Goal: Find specific page/section: Find specific page/section

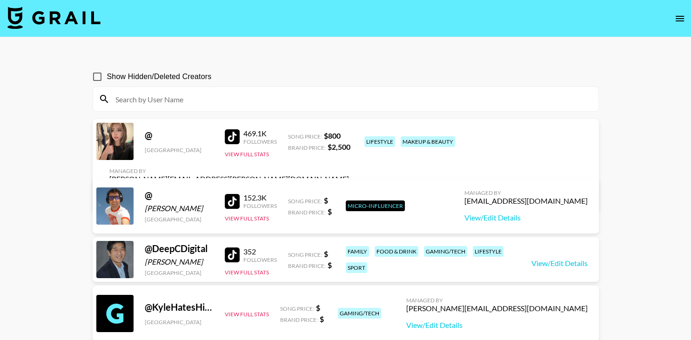
click at [37, 28] on img at bounding box center [53, 18] width 93 height 22
click at [122, 107] on div at bounding box center [345, 99] width 505 height 24
click at [123, 100] on input at bounding box center [351, 99] width 483 height 15
paste input "[URL][DOMAIN_NAME]"
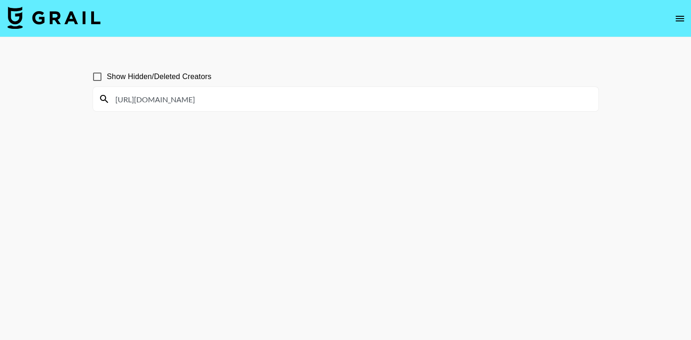
drag, startPoint x: 195, startPoint y: 101, endPoint x: -24, endPoint y: 90, distance: 219.0
click at [110, 92] on input "[URL][DOMAIN_NAME]" at bounding box center [351, 99] width 483 height 15
type input "@kimberlykimpena"
drag, startPoint x: 213, startPoint y: 100, endPoint x: -24, endPoint y: 168, distance: 246.5
click at [110, 107] on input "@kimberlykimpena" at bounding box center [351, 99] width 483 height 15
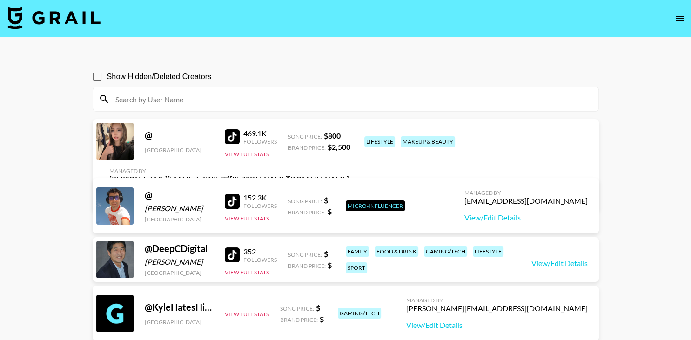
paste input "[URL][DOMAIN_NAME]"
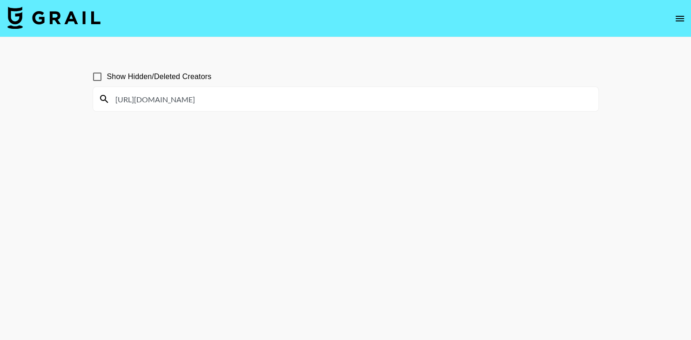
click at [198, 105] on input "[URL][DOMAIN_NAME]" at bounding box center [351, 99] width 483 height 15
type input "@kimberlykimpena"
click at [190, 81] on span "Show Hidden/Deleted Creators" at bounding box center [159, 76] width 105 height 11
click at [107, 81] on input "Show Hidden/Deleted Creators" at bounding box center [97, 77] width 20 height 20
checkbox input "true"
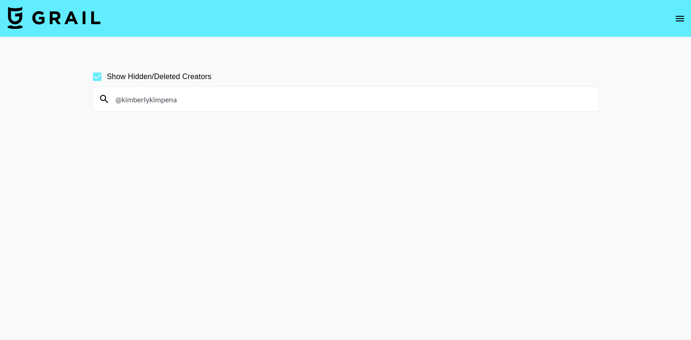
drag, startPoint x: 185, startPoint y: 106, endPoint x: -24, endPoint y: 82, distance: 210.3
click at [110, 92] on input "@kimberlykimpena" at bounding box center [351, 99] width 483 height 15
paste input "[URL][DOMAIN_NAME]"
drag, startPoint x: 195, startPoint y: 104, endPoint x: -24, endPoint y: 81, distance: 219.9
click at [110, 92] on input "[URL][DOMAIN_NAME]" at bounding box center [351, 99] width 483 height 15
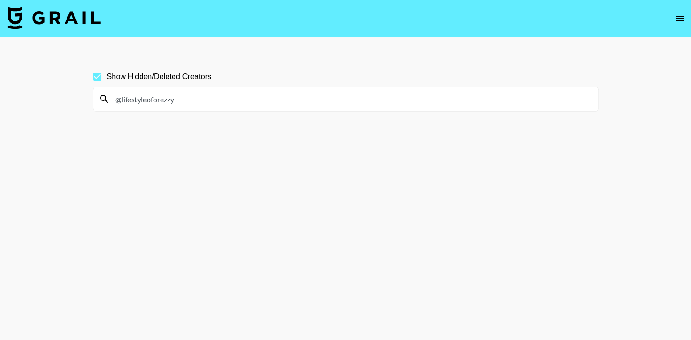
type input "@lifestyleoforezzy"
click at [101, 85] on input "Show Hidden/Deleted Creators" at bounding box center [97, 77] width 20 height 20
checkbox input "false"
click at [200, 96] on input "@lifestyleoforezzy" at bounding box center [351, 99] width 483 height 15
drag, startPoint x: 202, startPoint y: 105, endPoint x: -3, endPoint y: 98, distance: 204.9
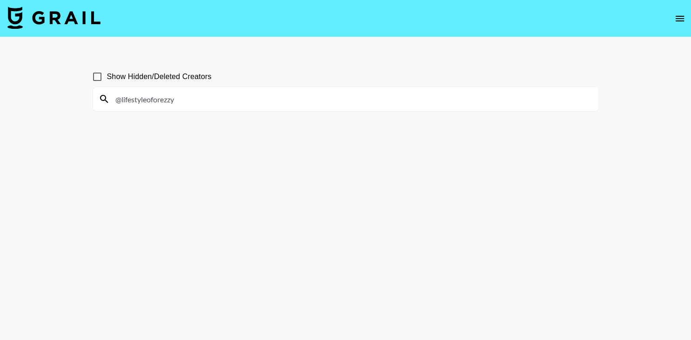
click at [110, 98] on input "@lifestyleoforezzy" at bounding box center [351, 99] width 483 height 15
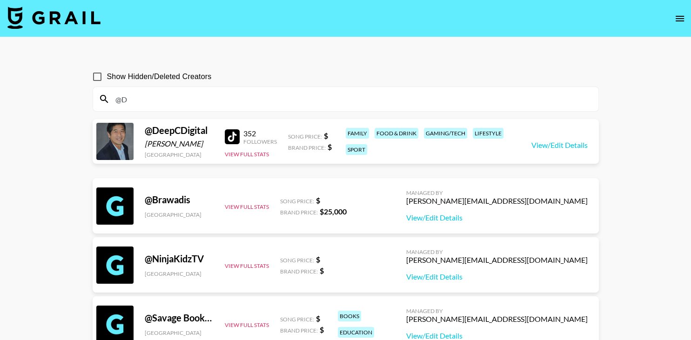
type input "@"
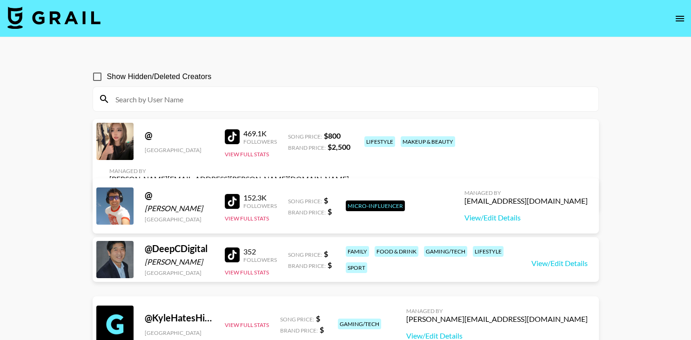
paste input "[URL][DOMAIN_NAME]"
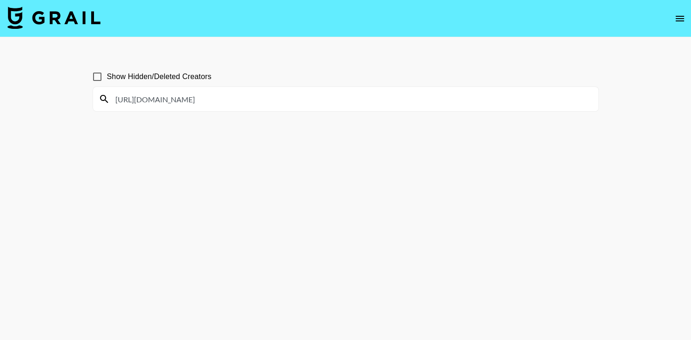
drag, startPoint x: 195, startPoint y: 98, endPoint x: -24, endPoint y: 140, distance: 222.7
click at [110, 107] on input "[URL][DOMAIN_NAME]" at bounding box center [351, 99] width 483 height 15
drag, startPoint x: 200, startPoint y: 96, endPoint x: 148, endPoint y: 100, distance: 51.8
click at [148, 100] on input "@lifestyleoforezzy" at bounding box center [351, 99] width 483 height 15
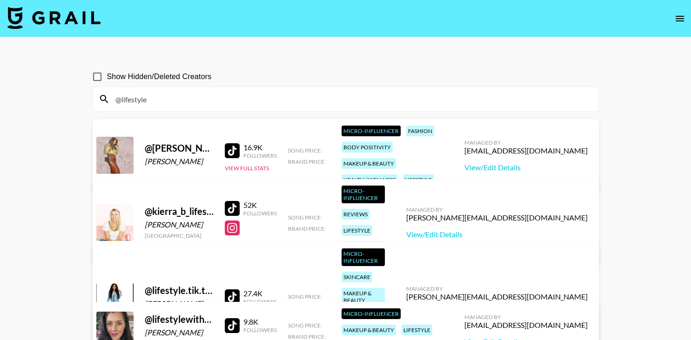
drag, startPoint x: 153, startPoint y: 94, endPoint x: 23, endPoint y: 113, distance: 131.2
click at [110, 107] on input "@lifestyle" at bounding box center [351, 99] width 483 height 15
paste input "[DOMAIN_NAME][URL]"
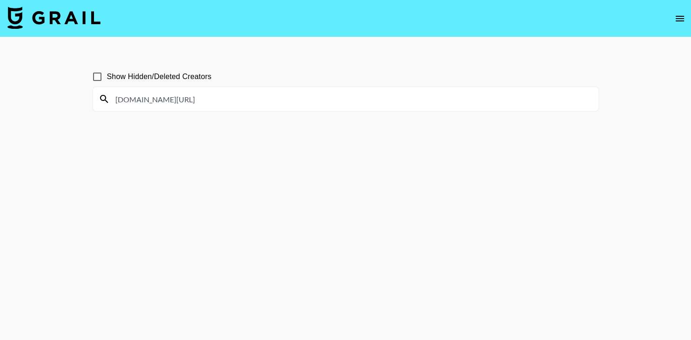
drag, startPoint x: 169, startPoint y: 102, endPoint x: -24, endPoint y: 150, distance: 198.9
click at [110, 107] on input "[DOMAIN_NAME][URL]" at bounding box center [351, 99] width 483 height 15
type input "@jlavish_"
